Goal: Task Accomplishment & Management: Manage account settings

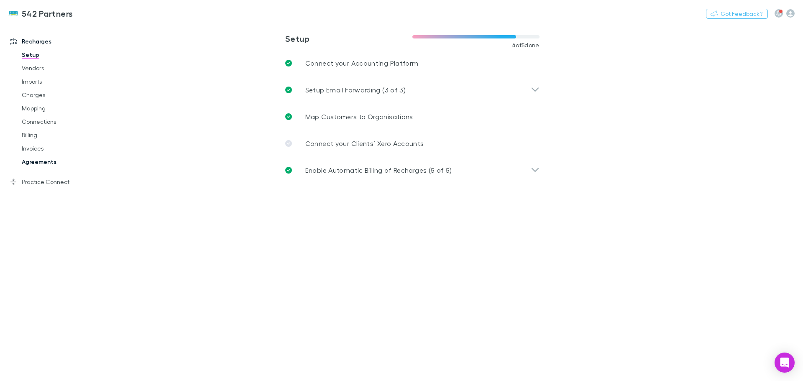
click at [34, 161] on link "Agreements" at bounding box center [63, 161] width 100 height 13
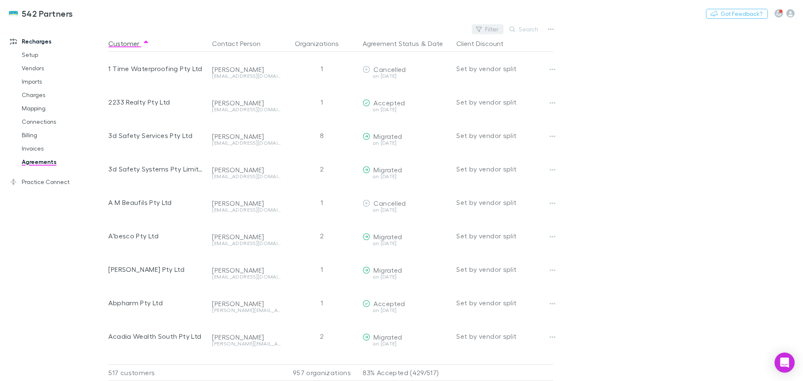
click at [485, 30] on button "Filter" at bounding box center [488, 29] width 32 height 10
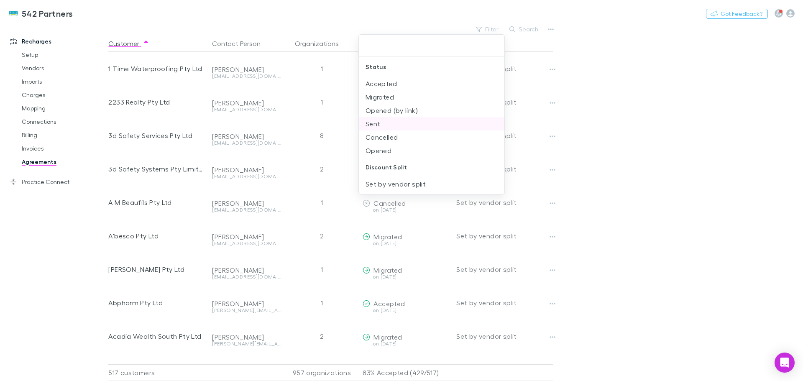
click at [380, 123] on li "Sent" at bounding box center [432, 123] width 146 height 13
click at [646, 122] on div at bounding box center [401, 190] width 803 height 381
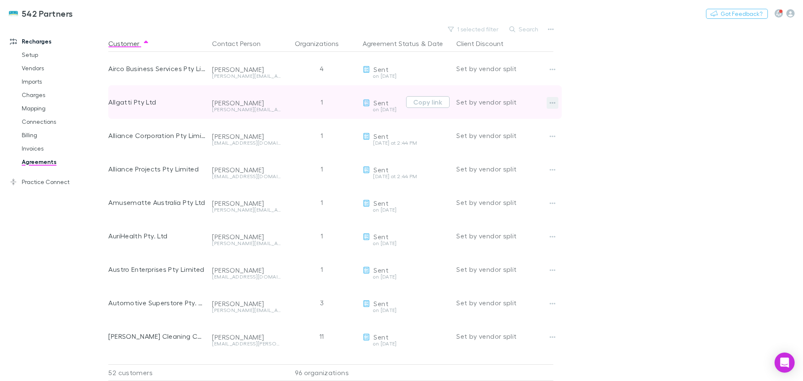
click at [551, 103] on icon "button" at bounding box center [553, 103] width 6 height 7
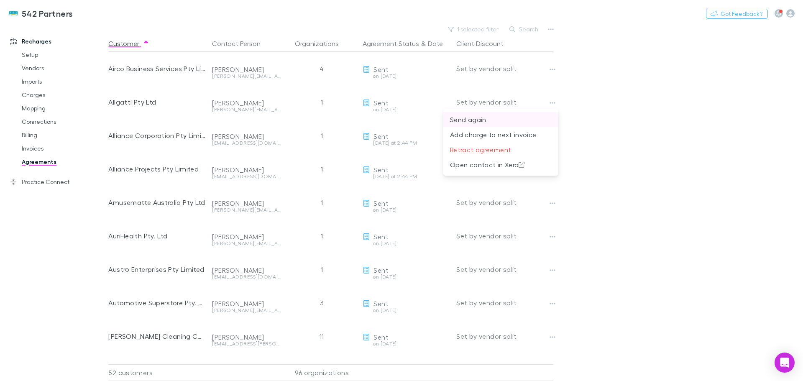
click at [478, 120] on p "Send again" at bounding box center [501, 120] width 102 height 10
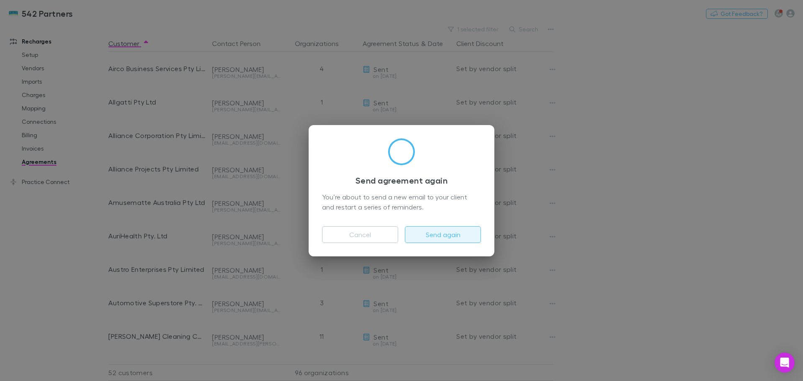
click at [450, 237] on button "Send again" at bounding box center [443, 234] width 76 height 17
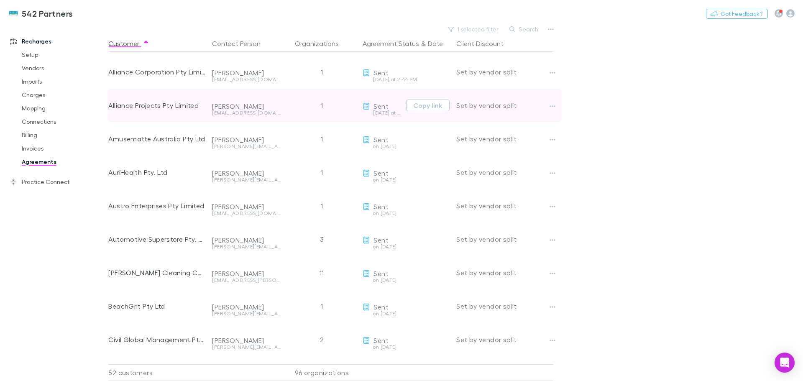
scroll to position [84, 0]
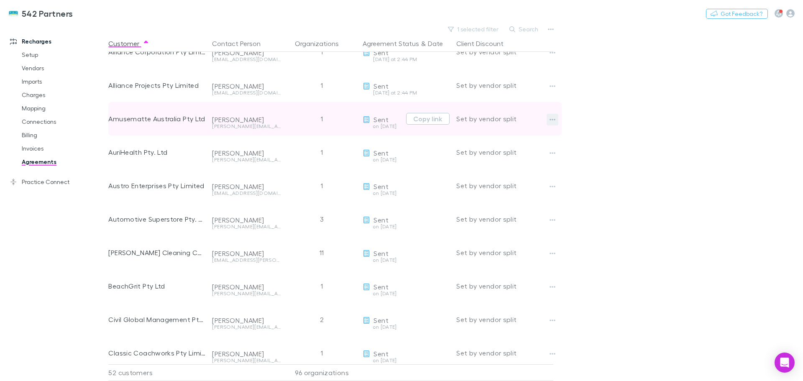
click at [552, 119] on icon "button" at bounding box center [553, 119] width 6 height 7
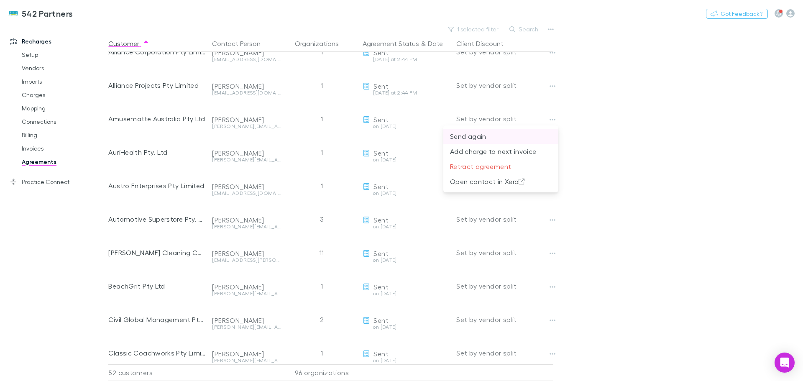
click at [477, 137] on p "Send again" at bounding box center [501, 136] width 102 height 10
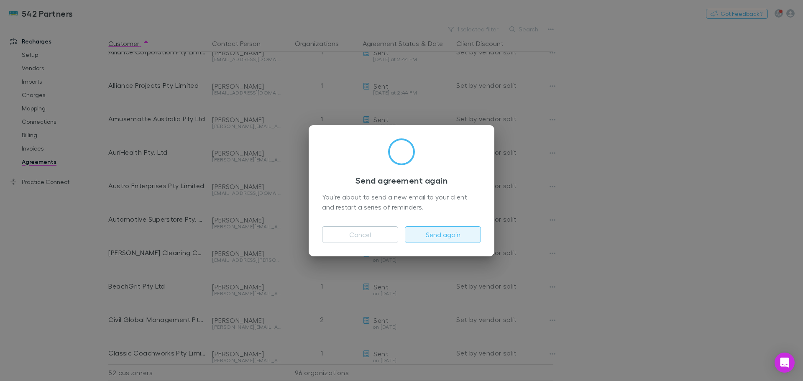
click at [439, 235] on button "Send again" at bounding box center [443, 234] width 76 height 17
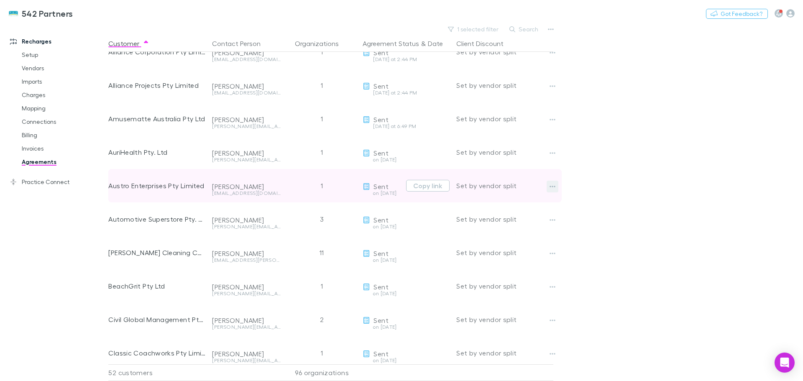
click at [552, 187] on icon "button" at bounding box center [553, 186] width 6 height 7
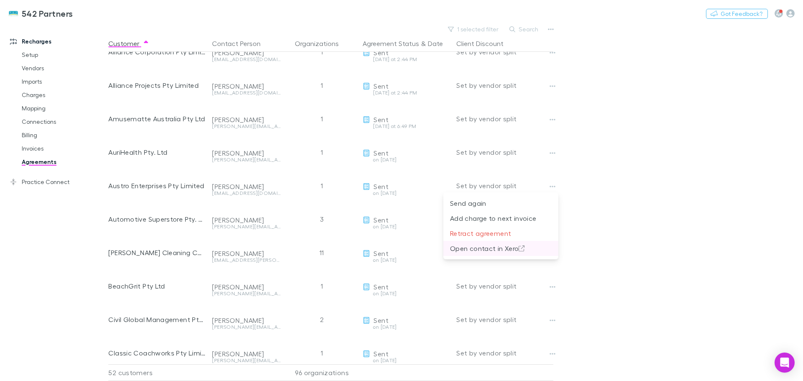
click at [492, 249] on p "Open contact in Xero" at bounding box center [501, 249] width 102 height 10
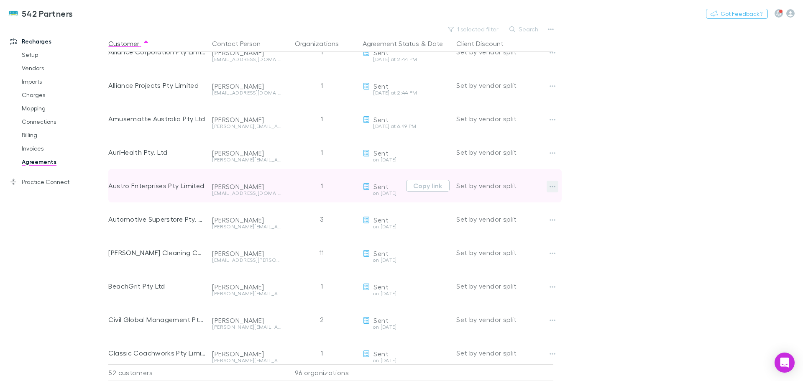
click at [551, 188] on button "button" at bounding box center [553, 187] width 12 height 12
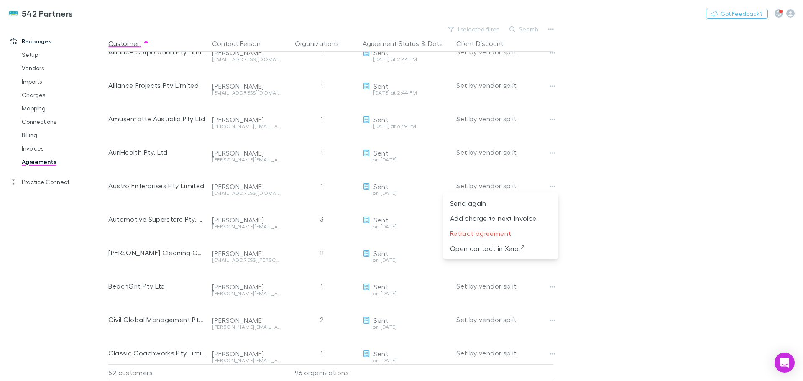
click at [642, 166] on div at bounding box center [401, 190] width 803 height 381
